Goal: Find specific page/section: Find specific page/section

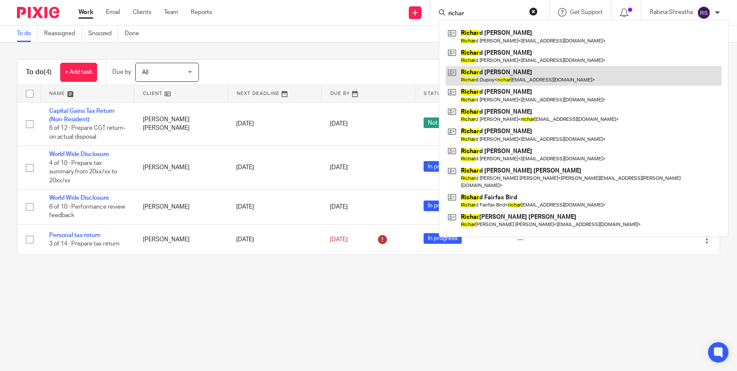
type input "richar"
click at [494, 72] on link at bounding box center [584, 75] width 276 height 19
